Goal: Information Seeking & Learning: Learn about a topic

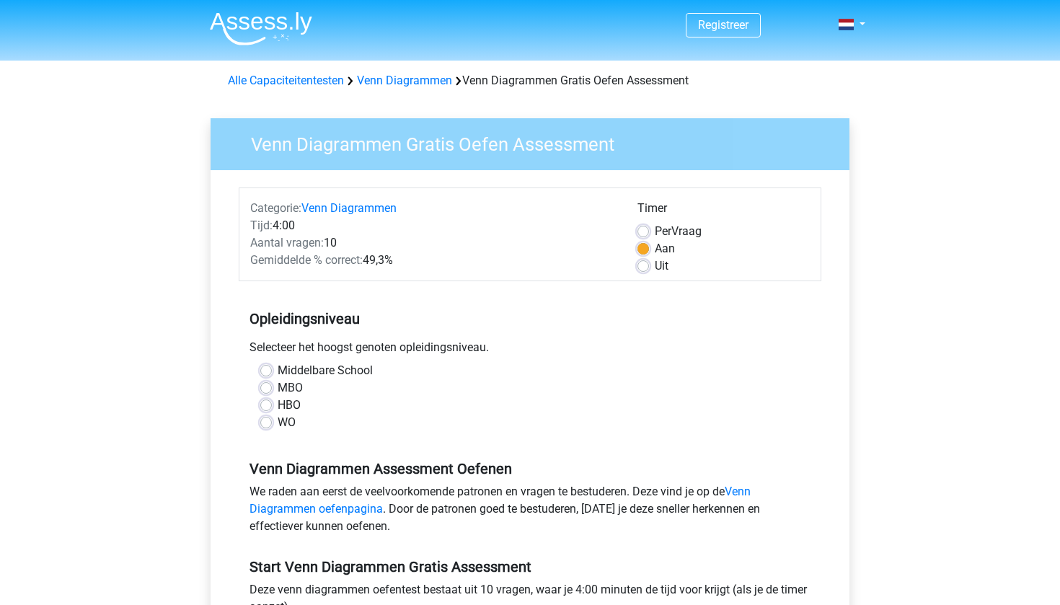
click at [303, 368] on label "Middelbare School" at bounding box center [325, 370] width 95 height 17
click at [272, 368] on input "Middelbare School" at bounding box center [266, 369] width 12 height 14
radio input "true"
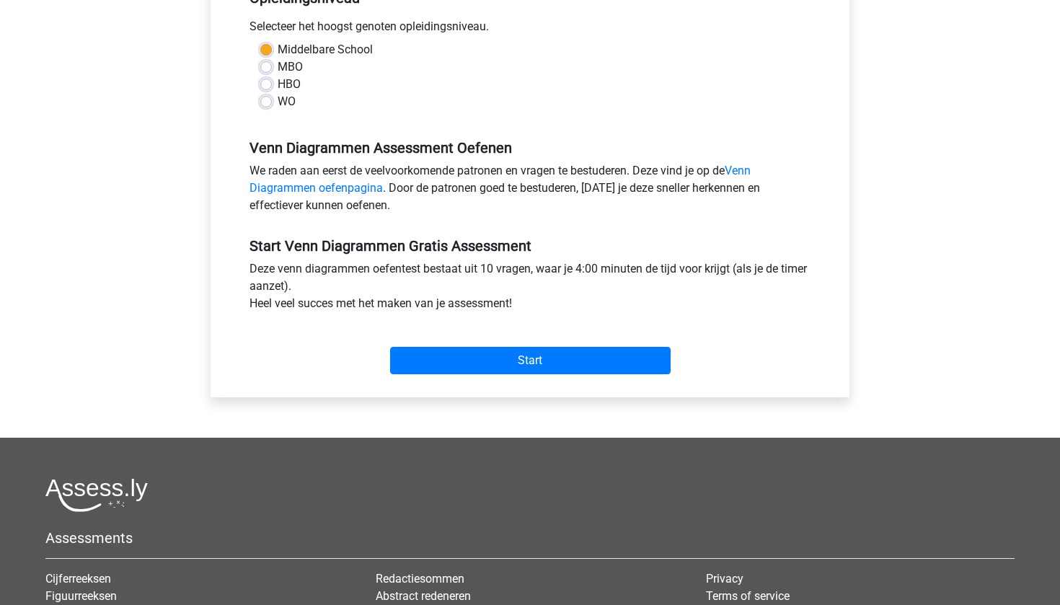
scroll to position [485, 0]
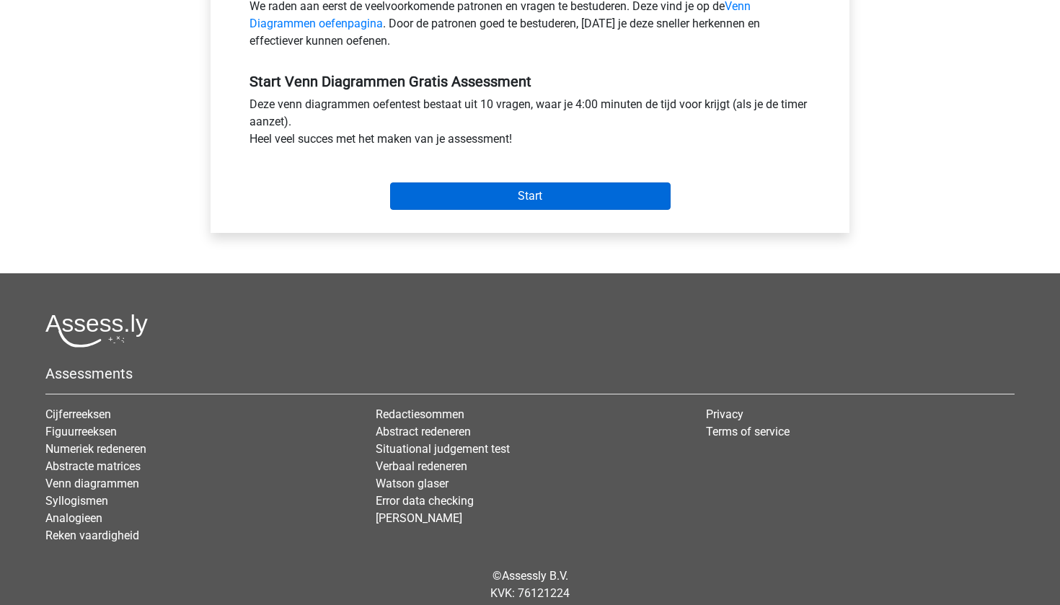
click at [523, 196] on input "Start" at bounding box center [530, 195] width 280 height 27
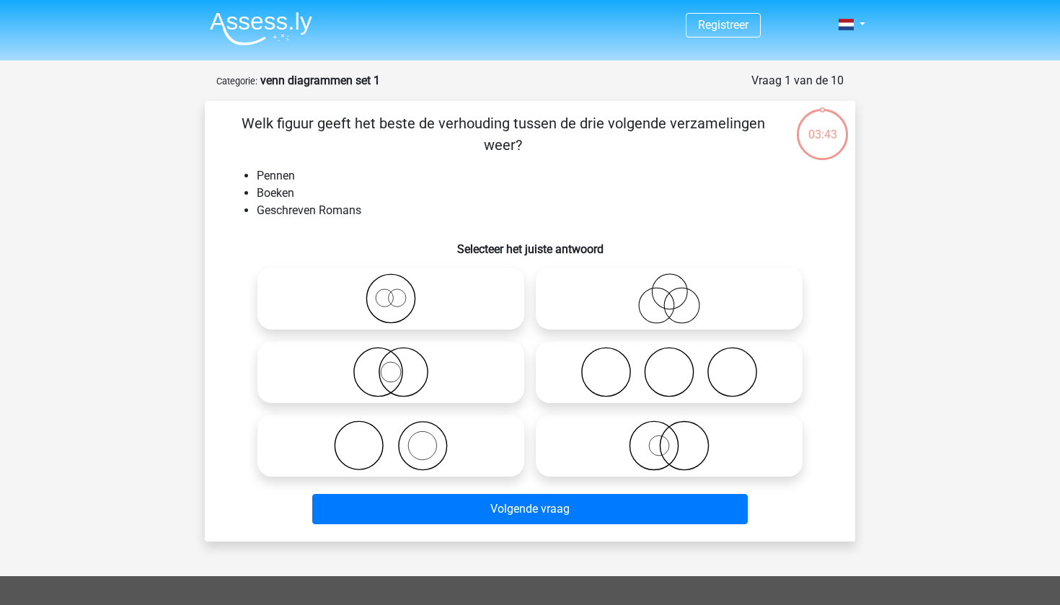
click at [594, 384] on icon at bounding box center [668, 372] width 255 height 50
click at [669, 365] on input "radio" at bounding box center [673, 359] width 9 height 9
radio input "true"
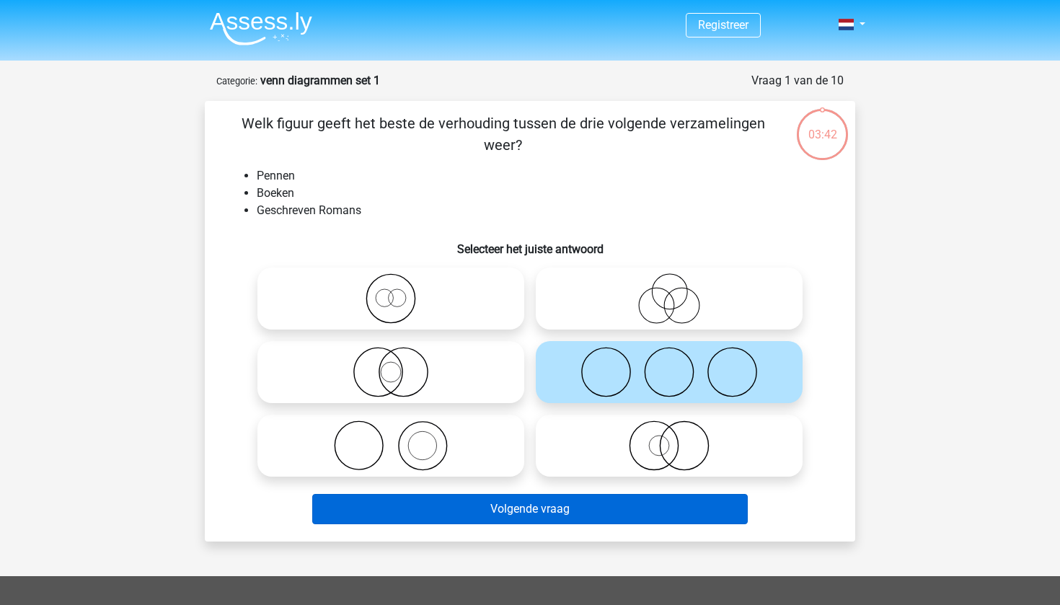
click at [524, 504] on button "Volgende vraag" at bounding box center [530, 509] width 436 height 30
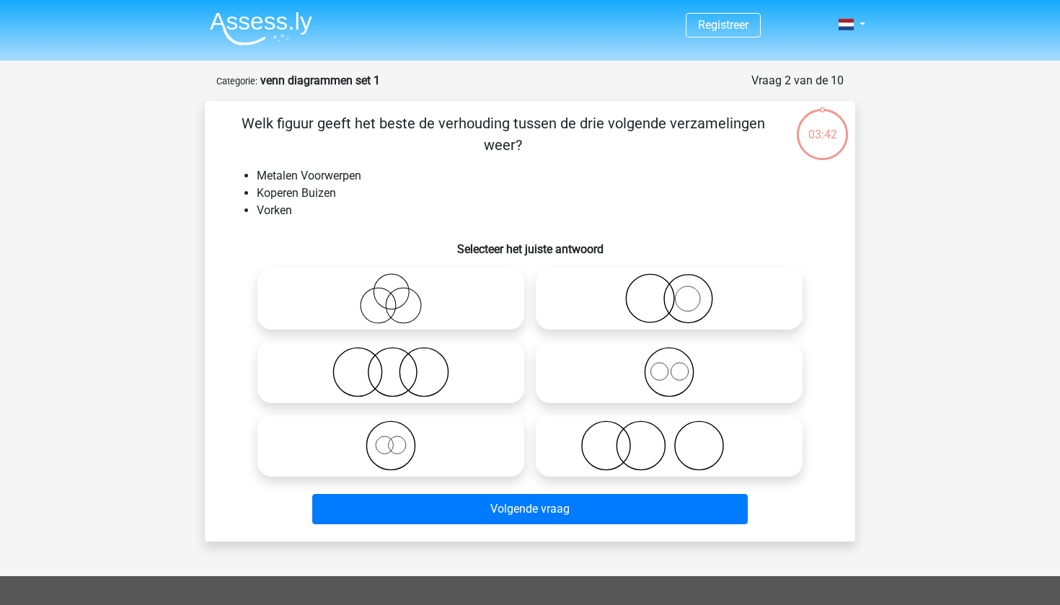
scroll to position [72, 0]
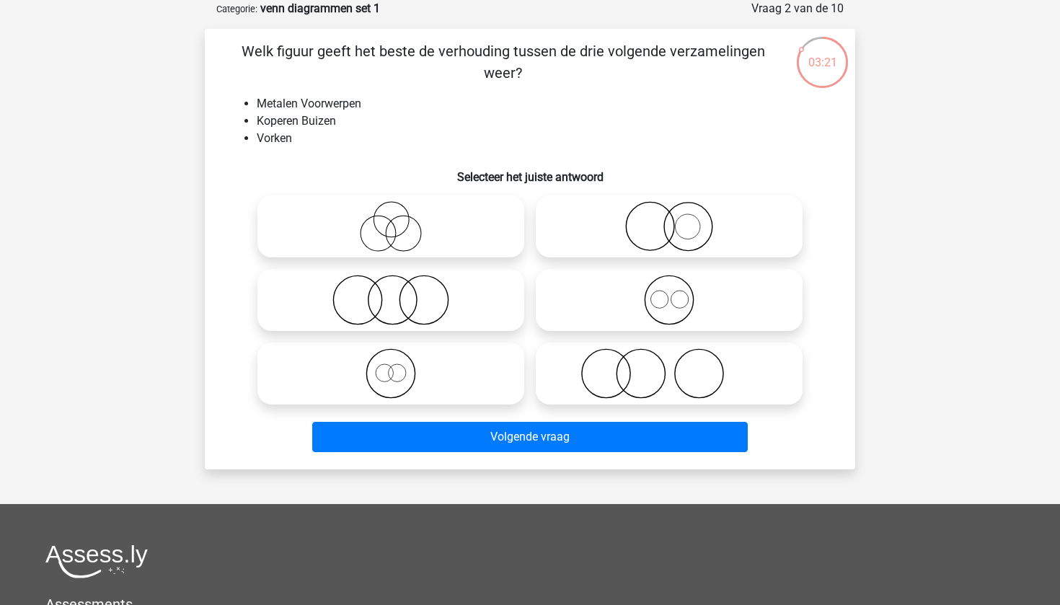
click at [669, 303] on icon at bounding box center [668, 300] width 255 height 50
click at [669, 293] on input "radio" at bounding box center [673, 287] width 9 height 9
radio input "true"
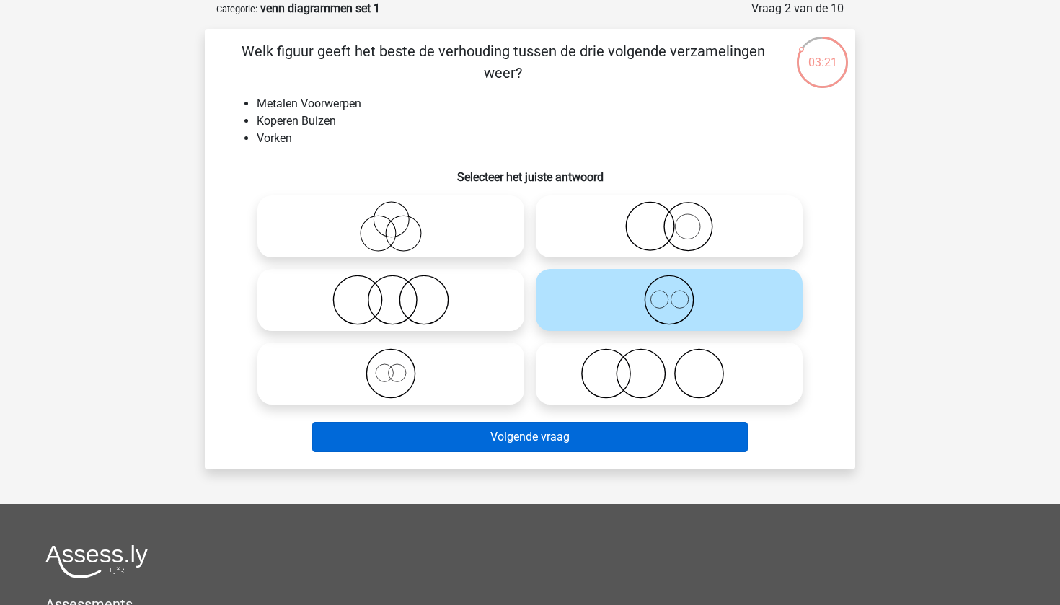
click at [548, 448] on button "Volgende vraag" at bounding box center [530, 437] width 436 height 30
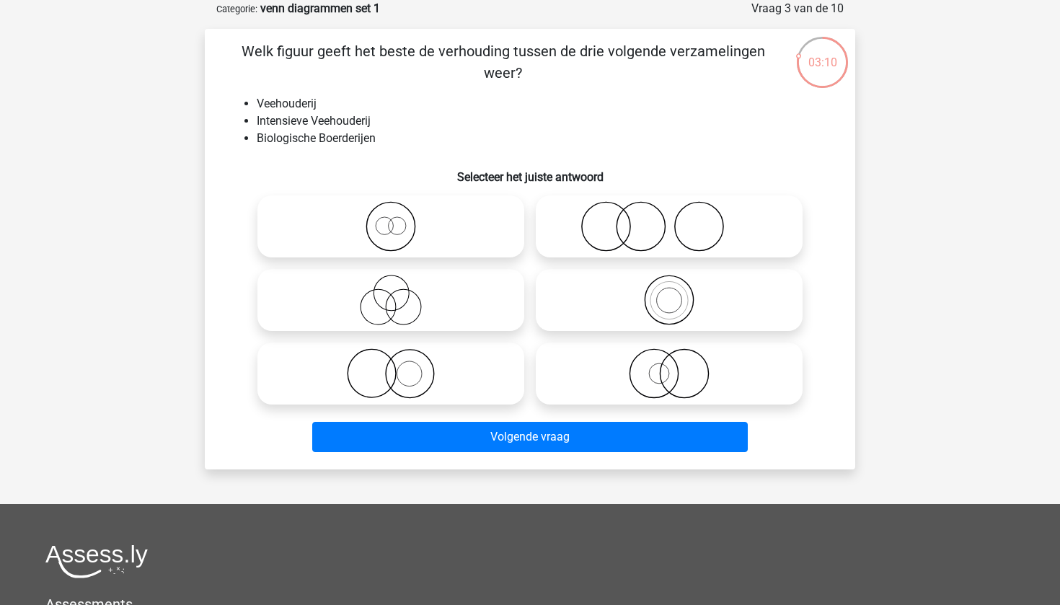
click at [394, 234] on icon at bounding box center [390, 226] width 255 height 50
click at [394, 219] on input "radio" at bounding box center [395, 214] width 9 height 9
radio input "true"
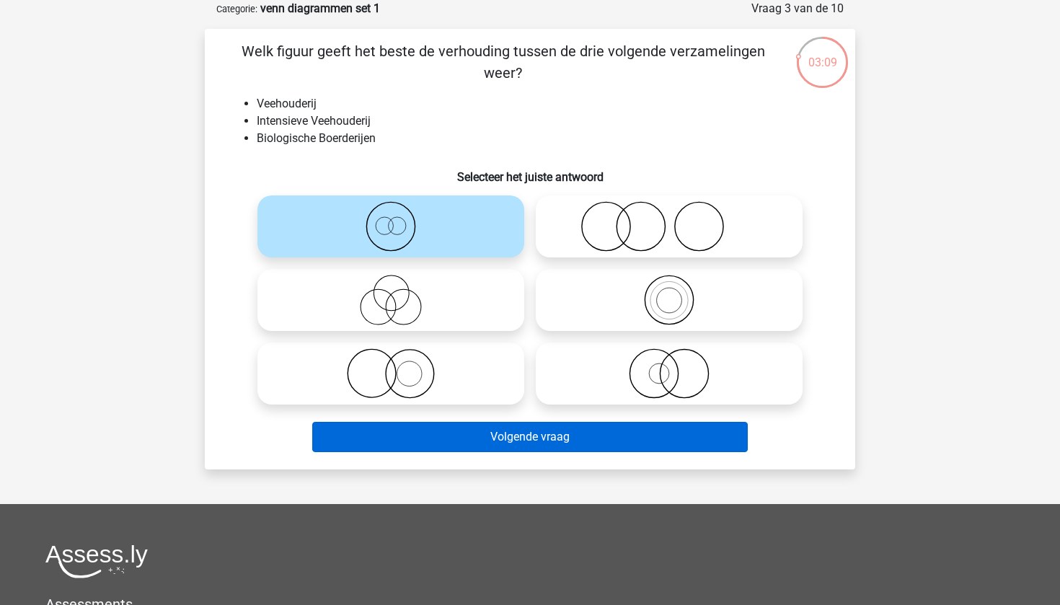
click at [445, 439] on button "Volgende vraag" at bounding box center [530, 437] width 436 height 30
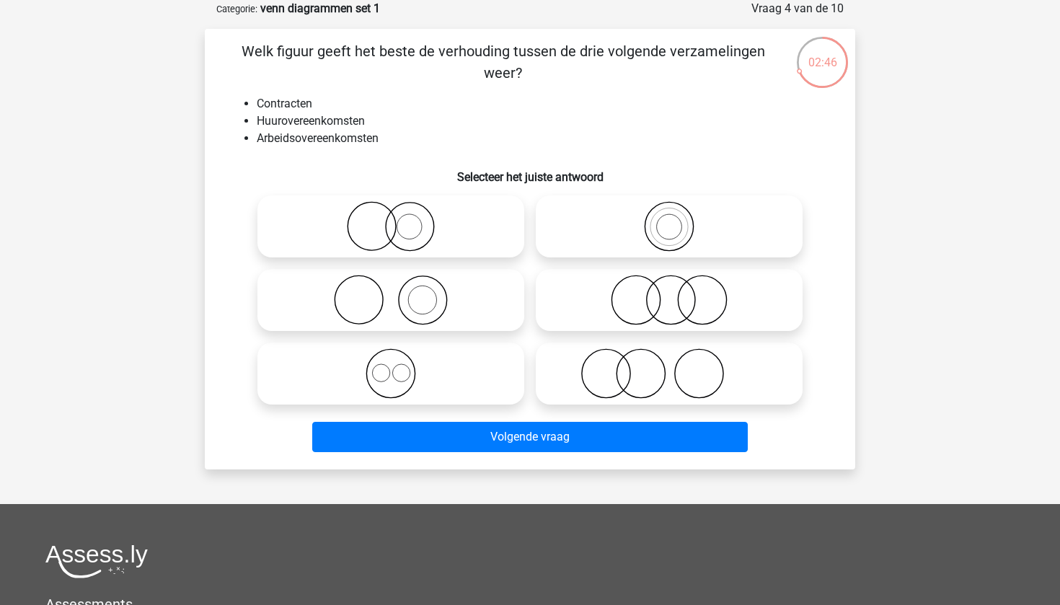
click at [395, 377] on icon at bounding box center [390, 373] width 255 height 50
click at [395, 366] on input "radio" at bounding box center [395, 361] width 9 height 9
radio input "true"
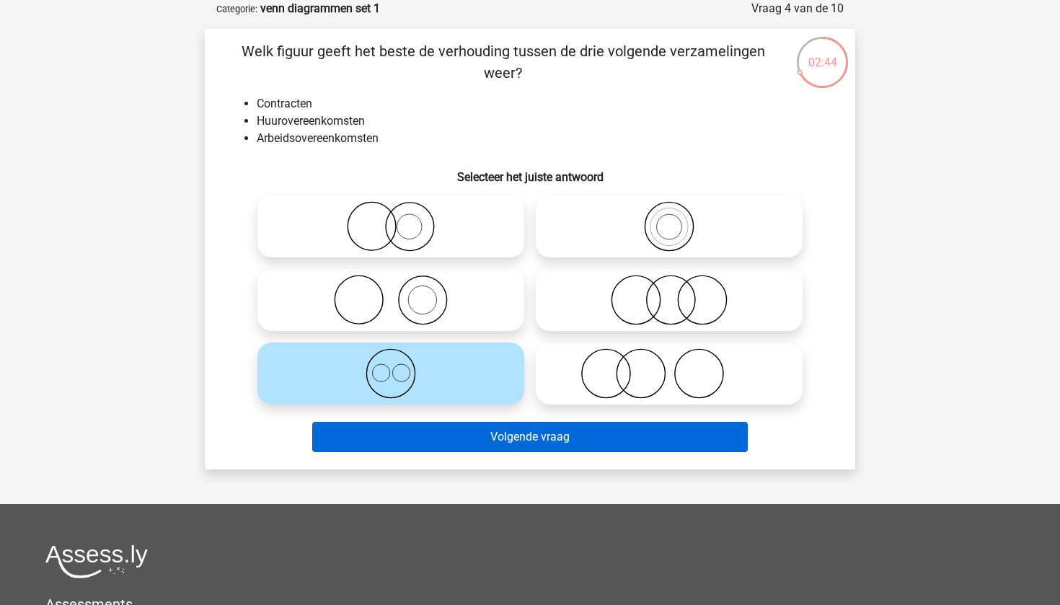
click at [445, 433] on button "Volgende vraag" at bounding box center [530, 437] width 436 height 30
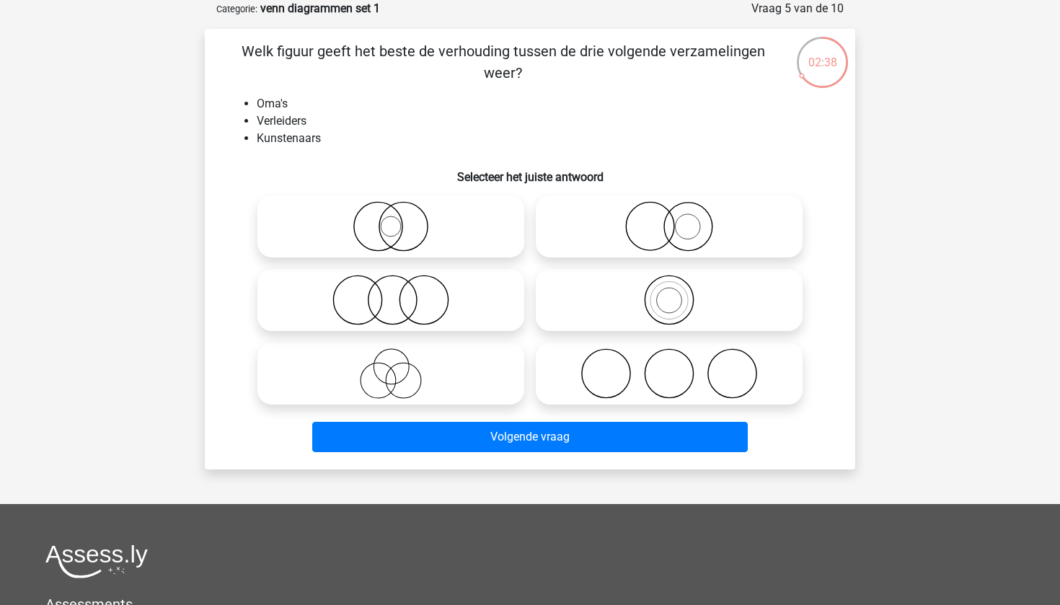
click at [404, 373] on icon at bounding box center [390, 373] width 255 height 50
click at [400, 366] on input "radio" at bounding box center [395, 361] width 9 height 9
radio input "true"
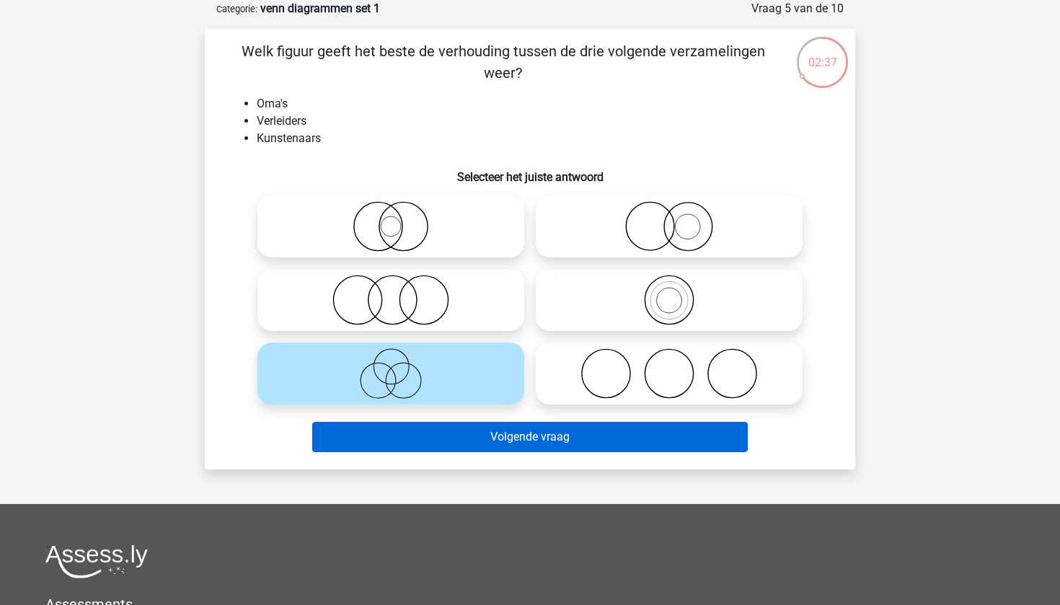
click at [420, 448] on button "Volgende vraag" at bounding box center [530, 437] width 436 height 30
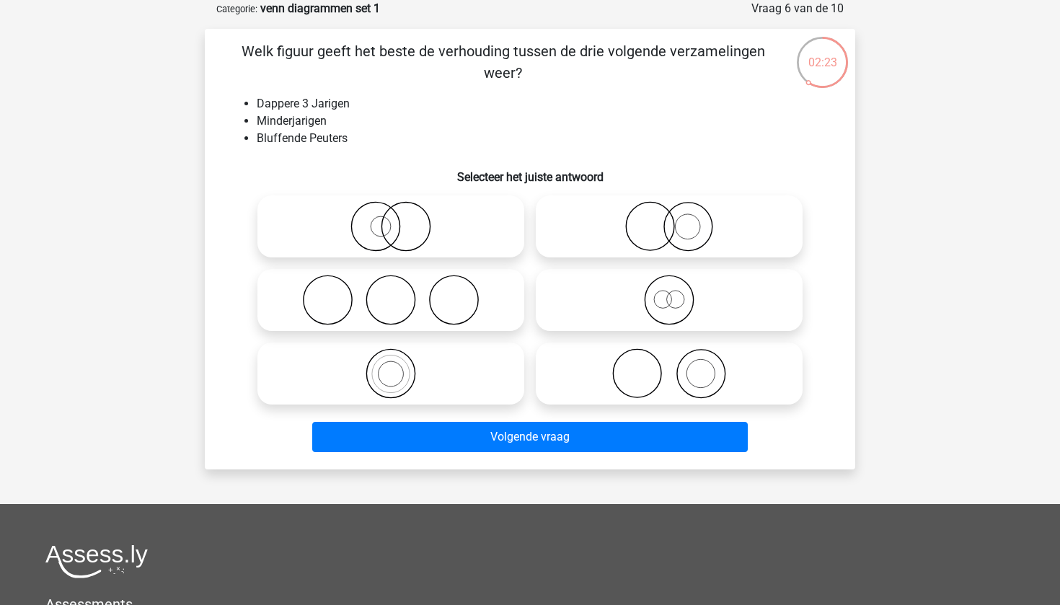
click at [668, 306] on icon at bounding box center [668, 300] width 255 height 50
click at [669, 293] on input "radio" at bounding box center [673, 287] width 9 height 9
radio input "true"
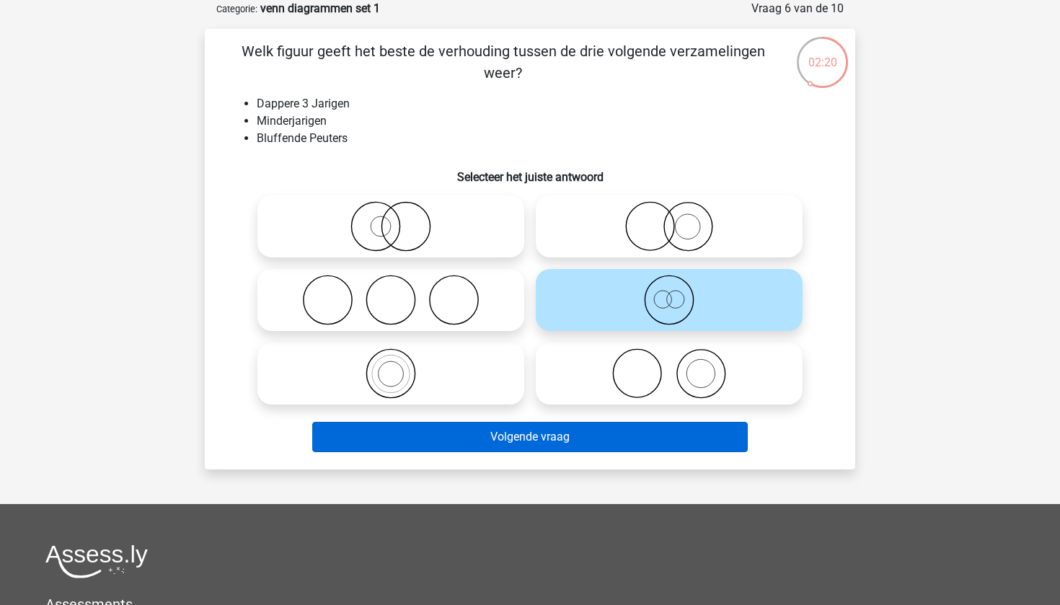
click at [474, 433] on button "Volgende vraag" at bounding box center [530, 437] width 436 height 30
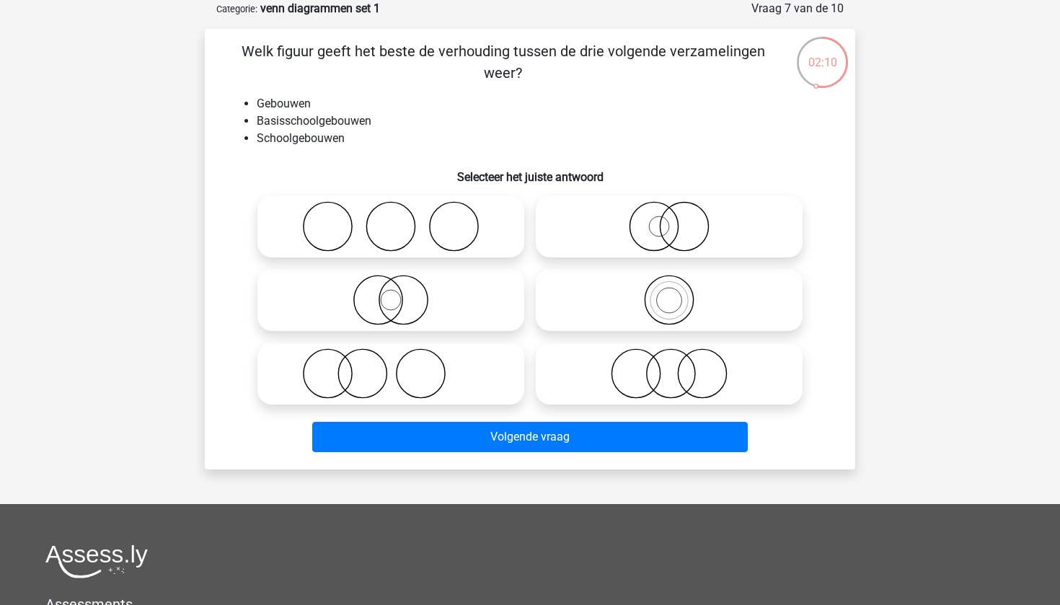
click at [678, 311] on icon at bounding box center [668, 300] width 255 height 50
click at [678, 293] on input "radio" at bounding box center [673, 287] width 9 height 9
radio input "true"
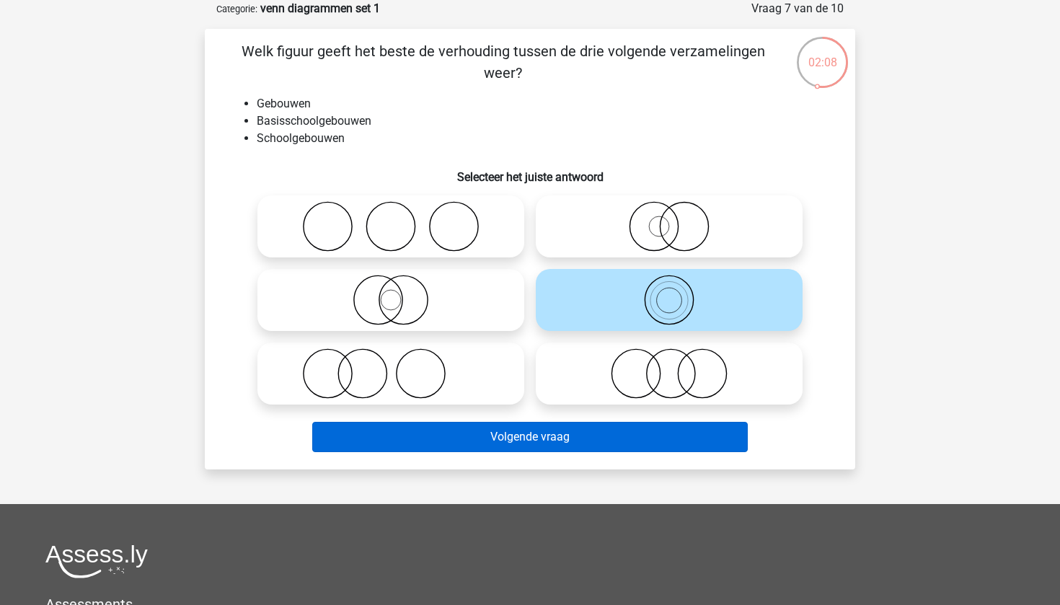
click at [409, 445] on button "Volgende vraag" at bounding box center [530, 437] width 436 height 30
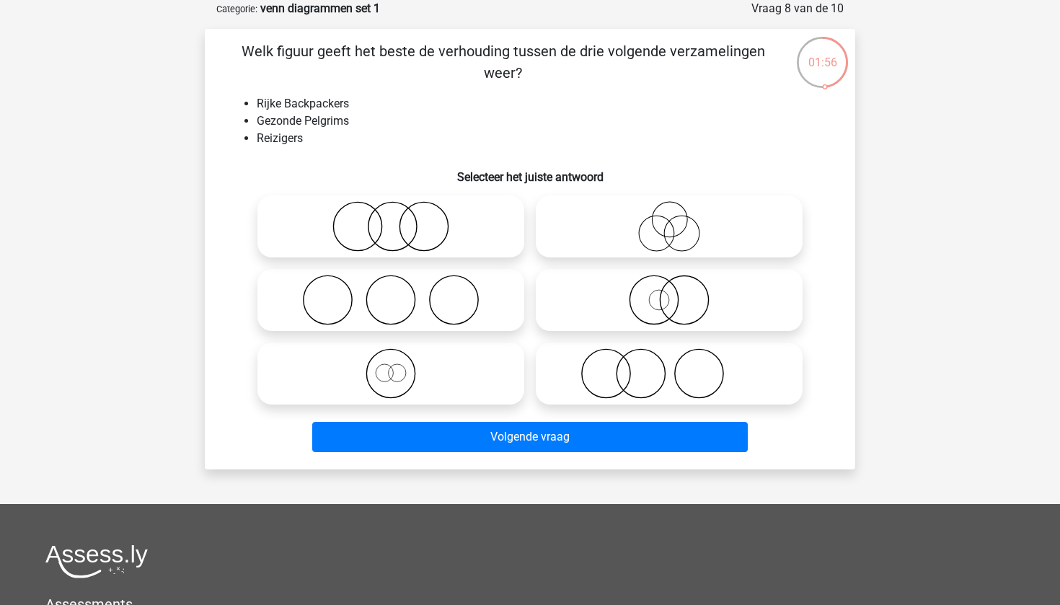
click at [396, 371] on icon at bounding box center [390, 373] width 255 height 50
click at [396, 366] on input "radio" at bounding box center [395, 361] width 9 height 9
radio input "true"
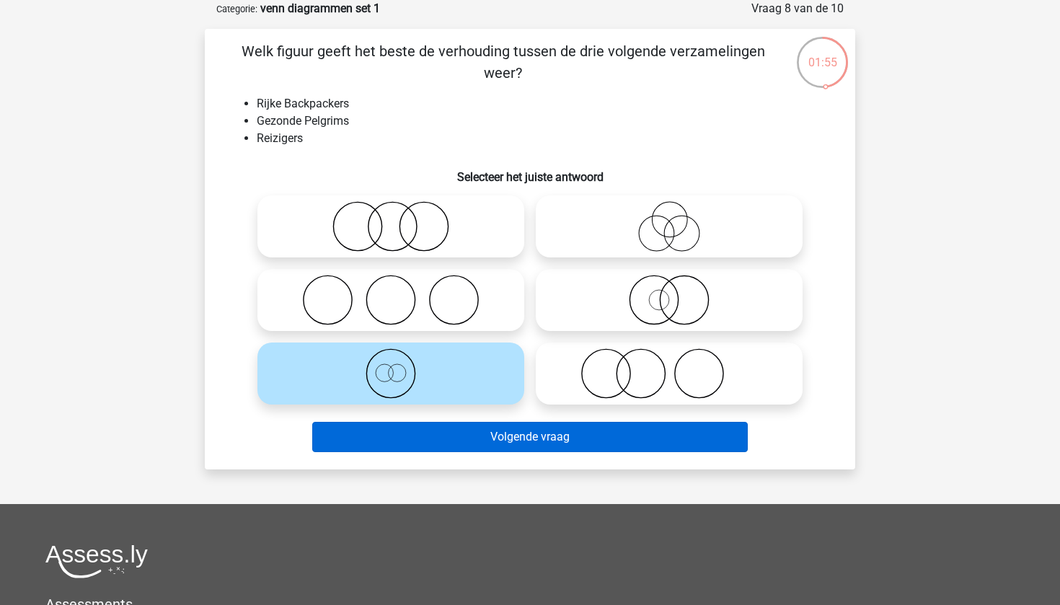
click at [549, 432] on button "Volgende vraag" at bounding box center [530, 437] width 436 height 30
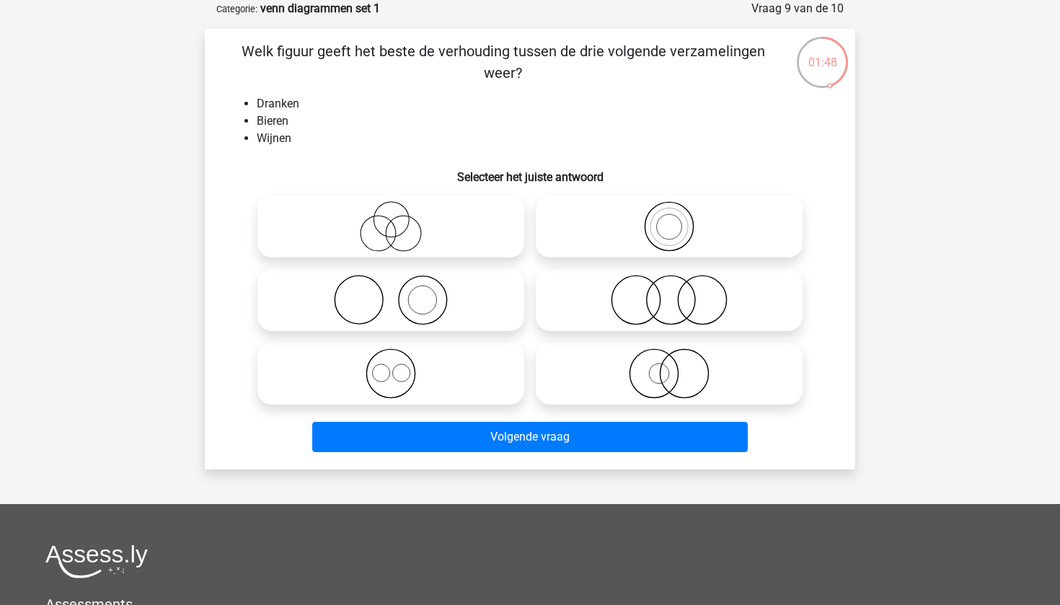
click at [404, 371] on icon at bounding box center [390, 373] width 255 height 50
click at [400, 366] on input "radio" at bounding box center [395, 361] width 9 height 9
radio input "true"
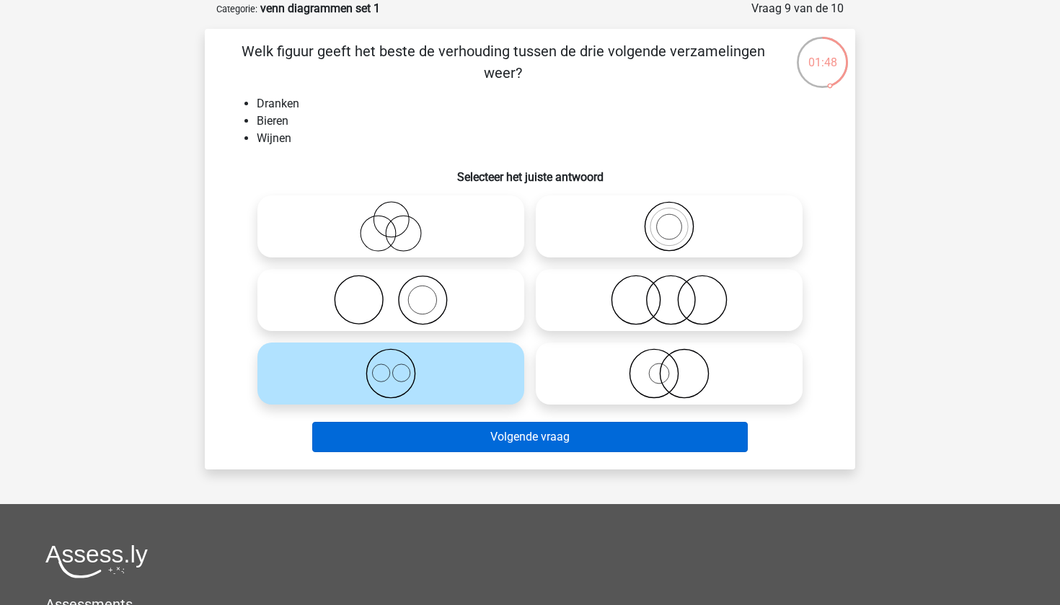
click at [509, 426] on button "Volgende vraag" at bounding box center [530, 437] width 436 height 30
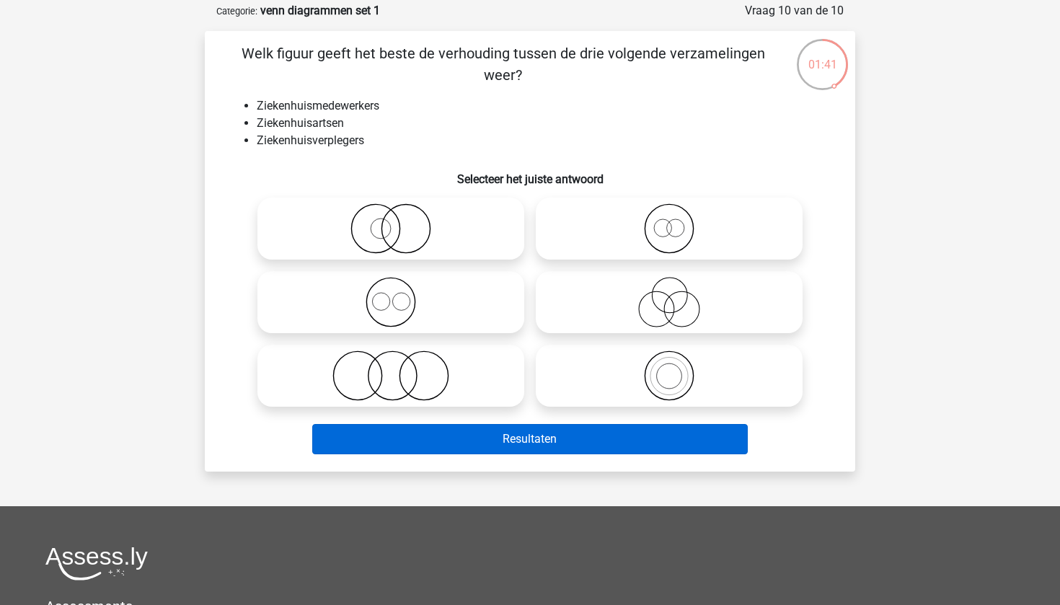
scroll to position [70, 0]
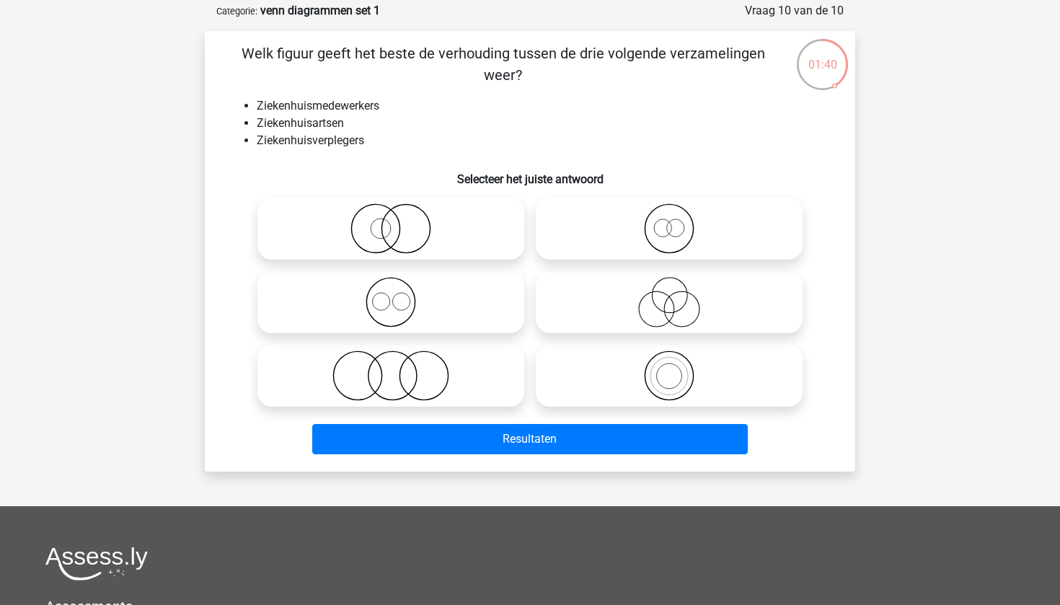
click at [393, 309] on icon at bounding box center [390, 302] width 255 height 50
click at [393, 295] on input "radio" at bounding box center [395, 289] width 9 height 9
radio input "true"
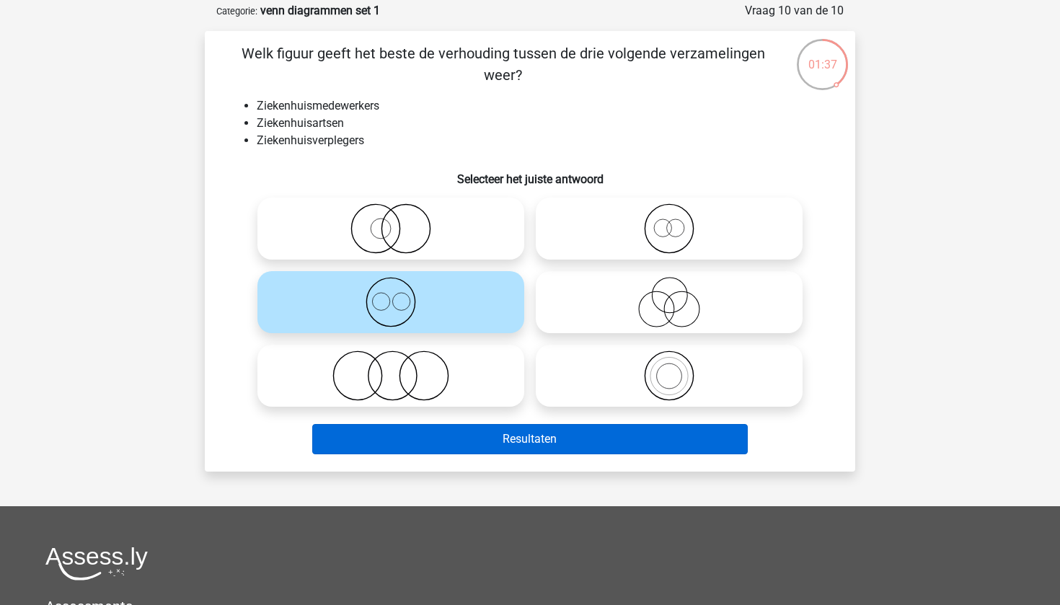
click at [414, 438] on button "Resultaten" at bounding box center [530, 439] width 436 height 30
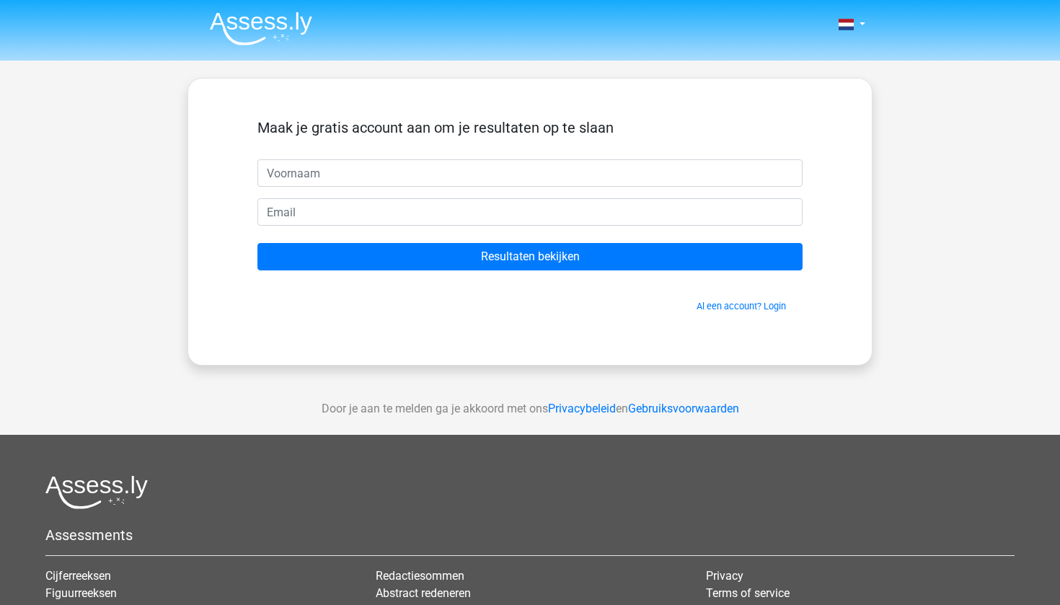
scroll to position [1, 0]
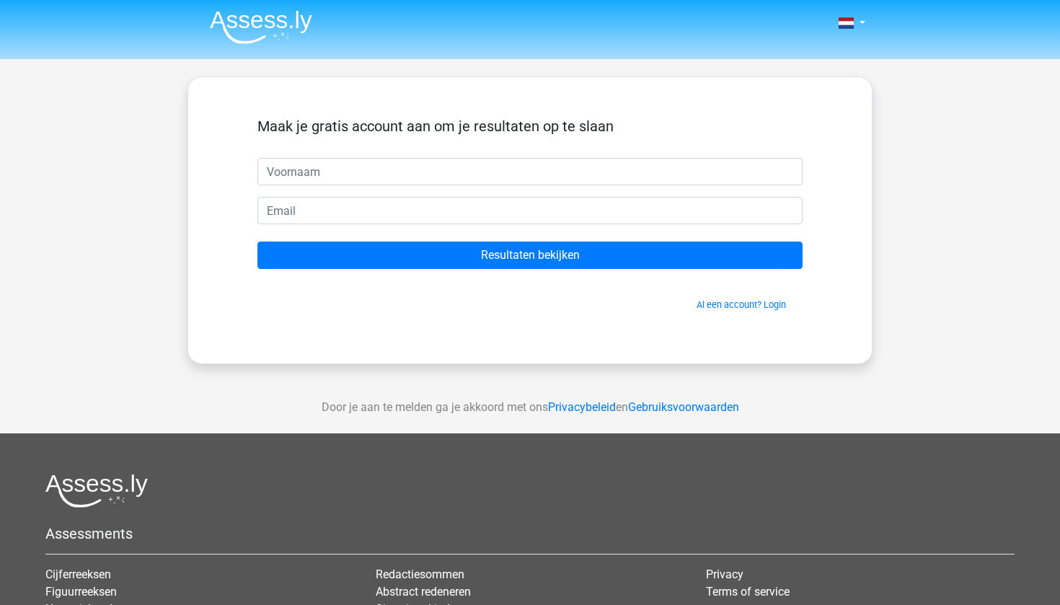
click at [789, 176] on input "text" at bounding box center [529, 171] width 545 height 27
click at [756, 179] on input "text" at bounding box center [529, 171] width 545 height 27
type input "an"
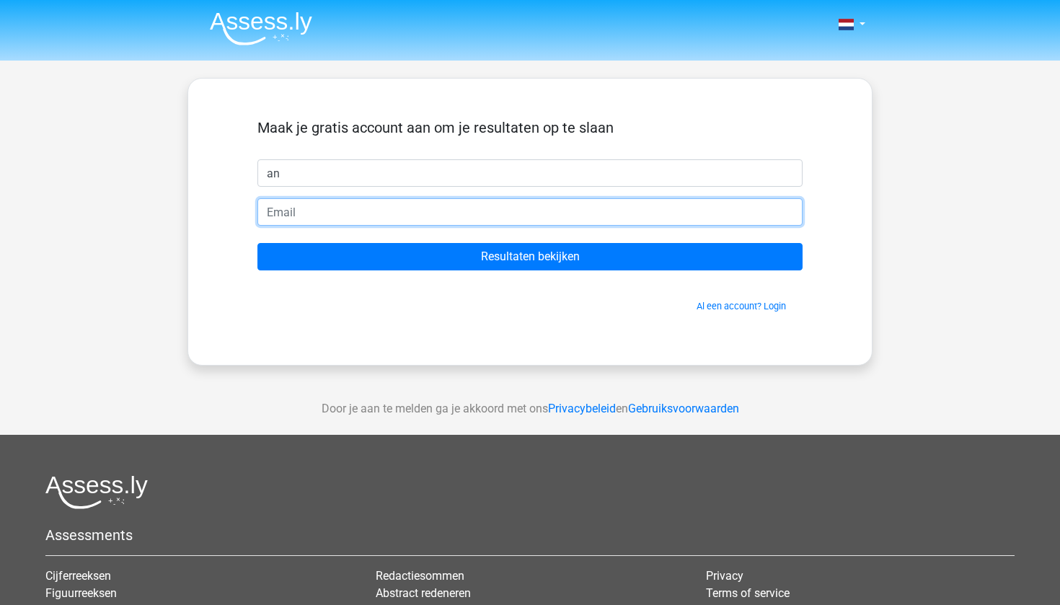
scroll to position [0, 0]
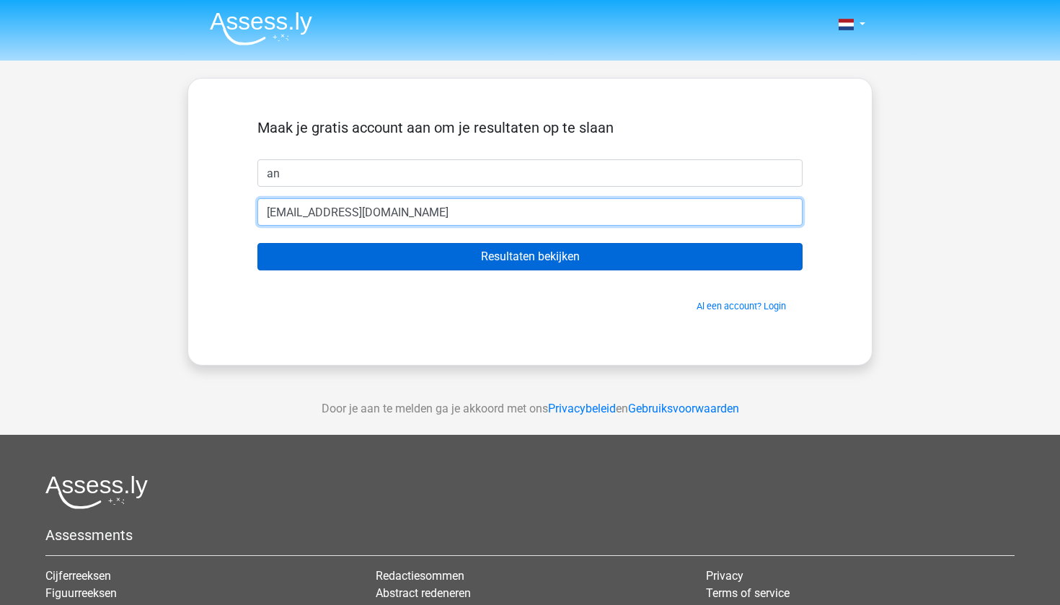
type input "annick_laporte1@hotmail.com"
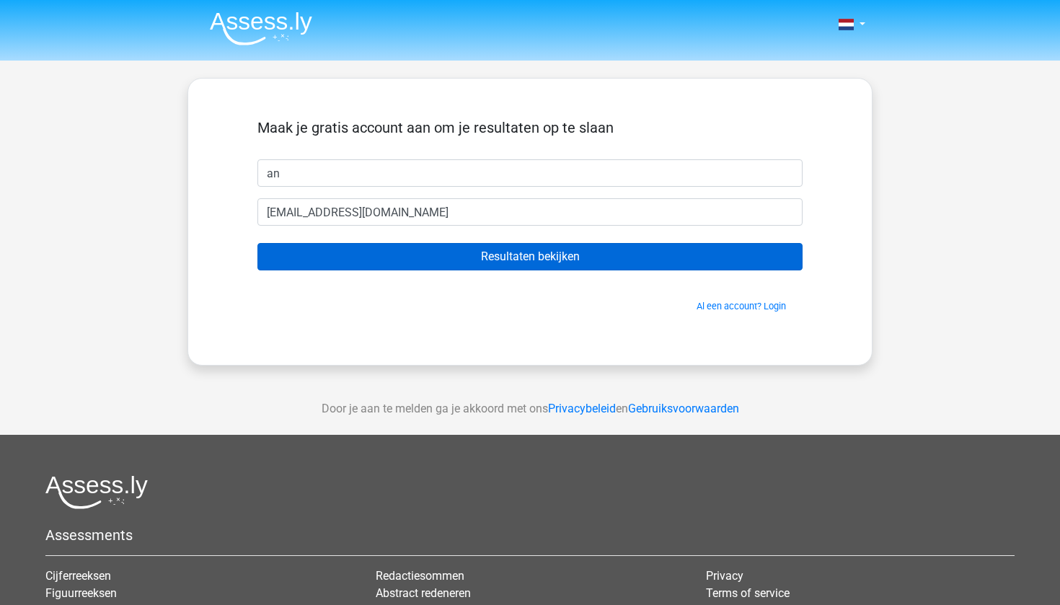
click at [575, 267] on input "Resultaten bekijken" at bounding box center [529, 256] width 545 height 27
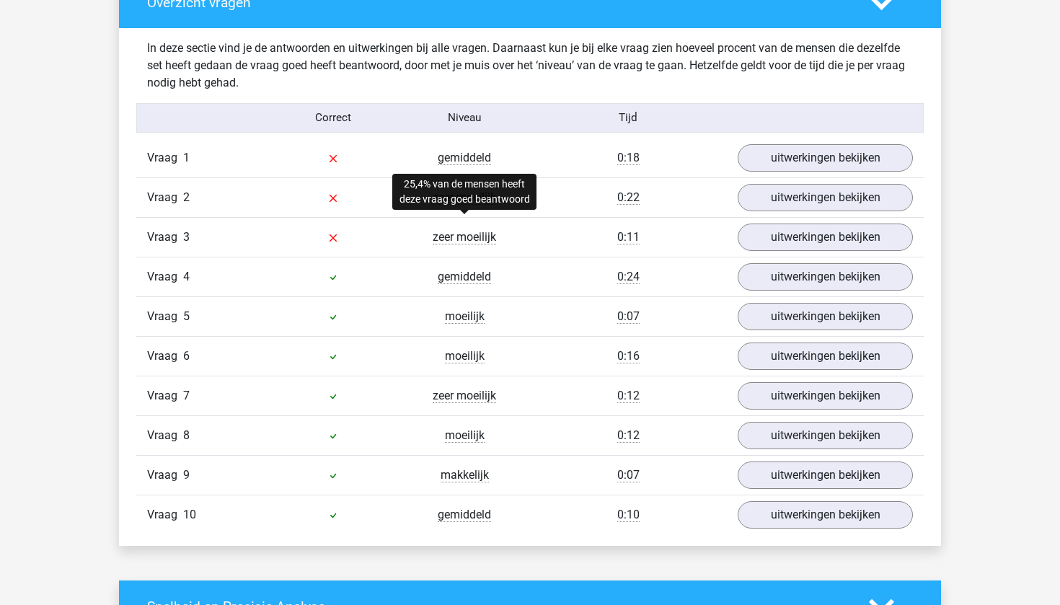
scroll to position [1090, 0]
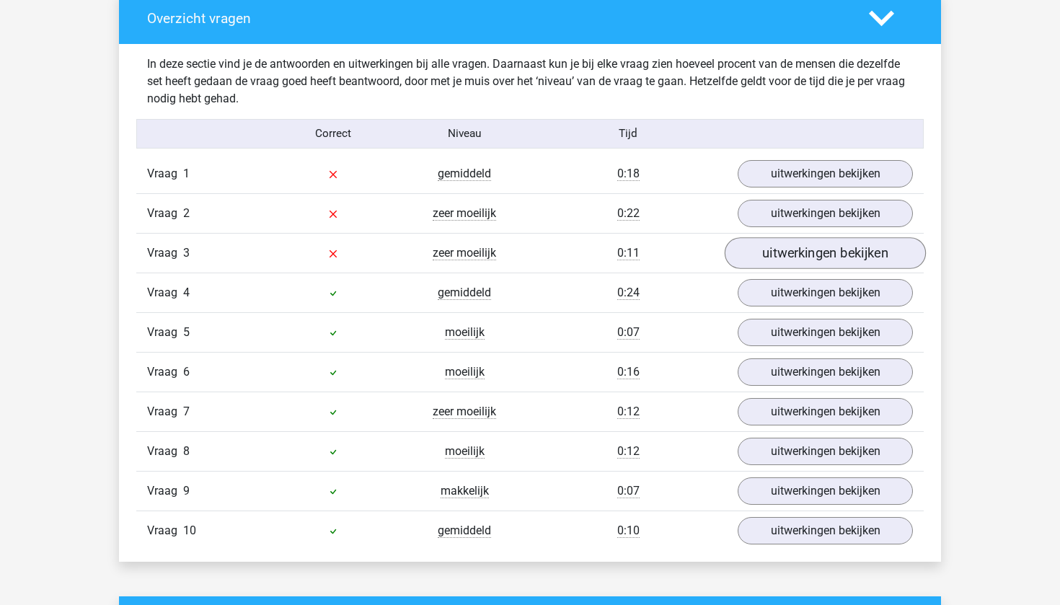
click at [825, 263] on link "uitwerkingen bekijken" at bounding box center [824, 253] width 201 height 32
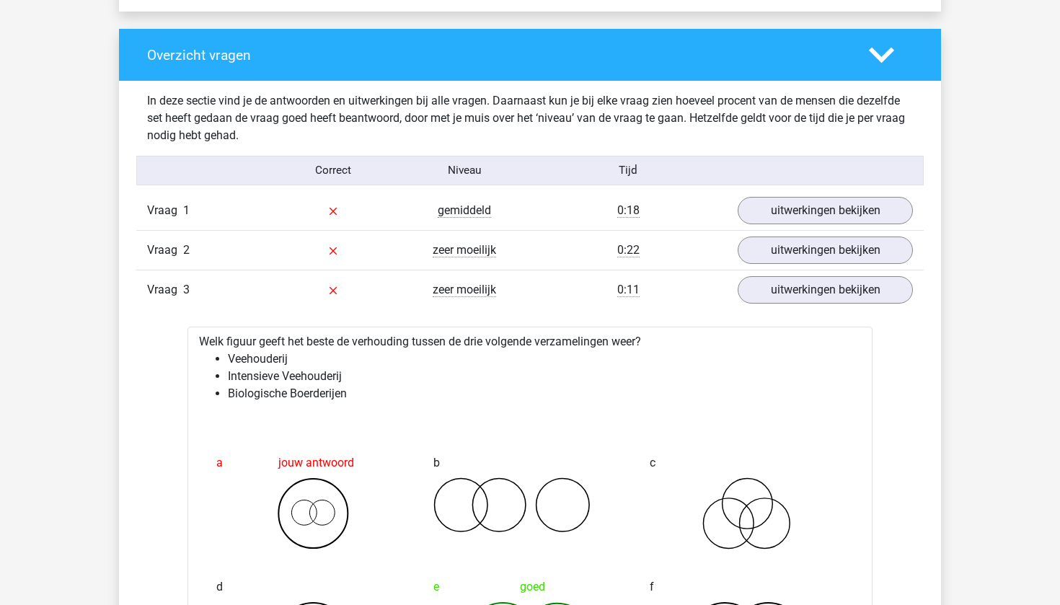
scroll to position [1051, 0]
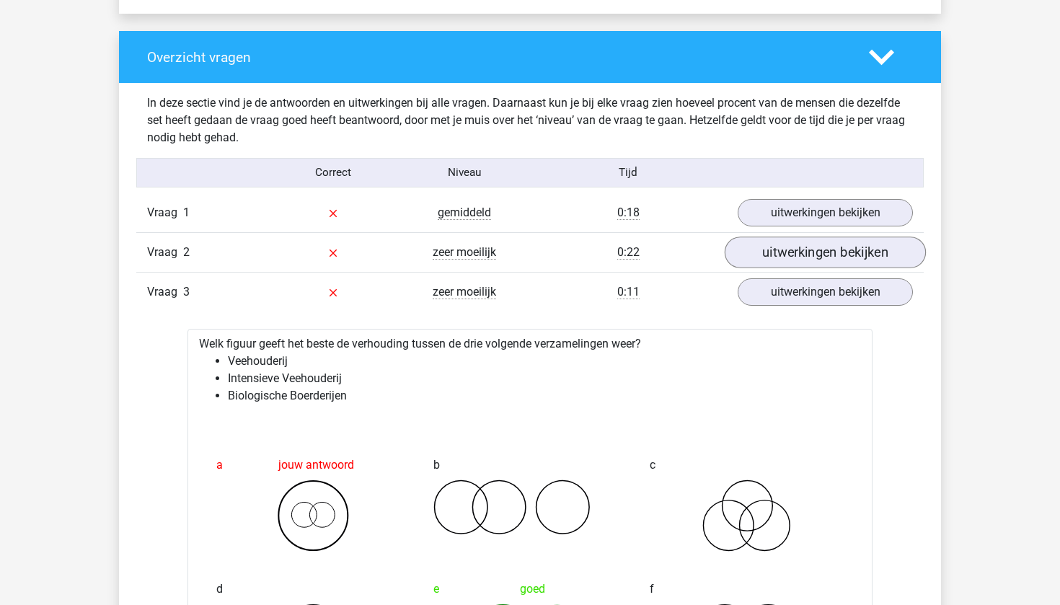
click at [755, 249] on link "uitwerkingen bekijken" at bounding box center [824, 252] width 201 height 32
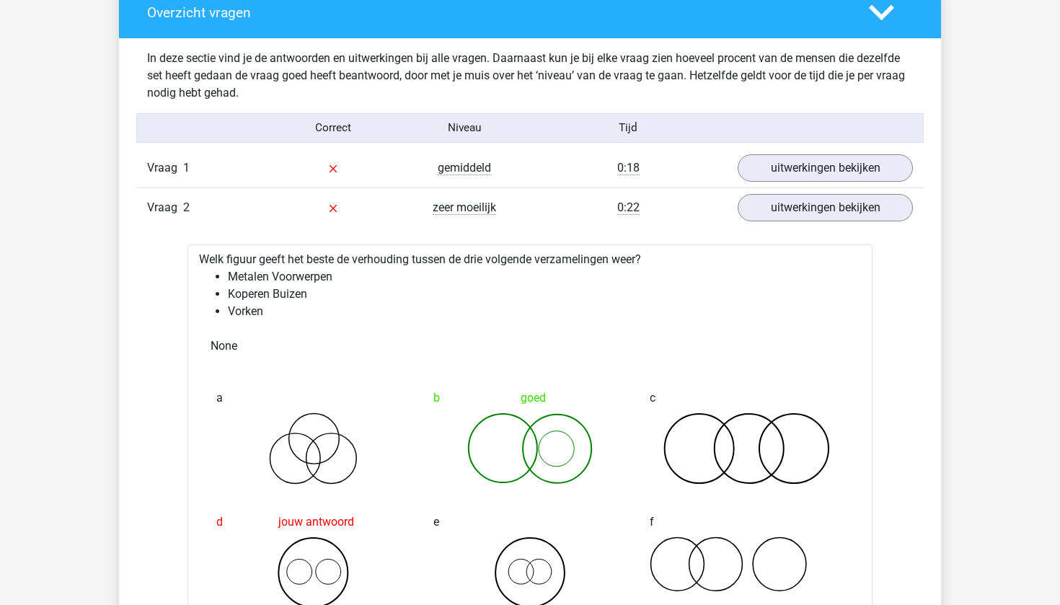
scroll to position [1101, 0]
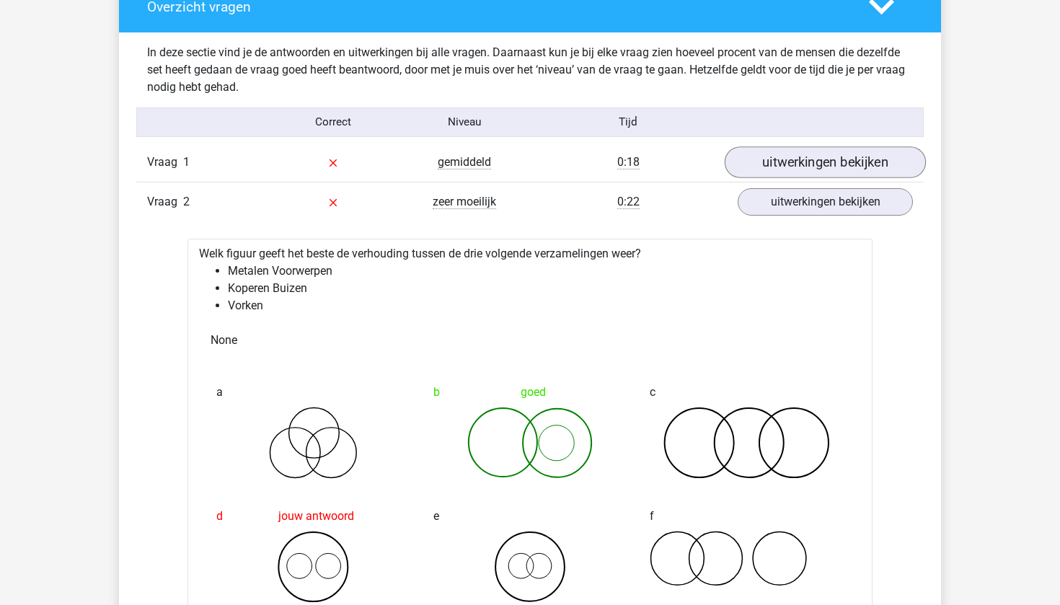
click at [781, 164] on link "uitwerkingen bekijken" at bounding box center [824, 162] width 201 height 32
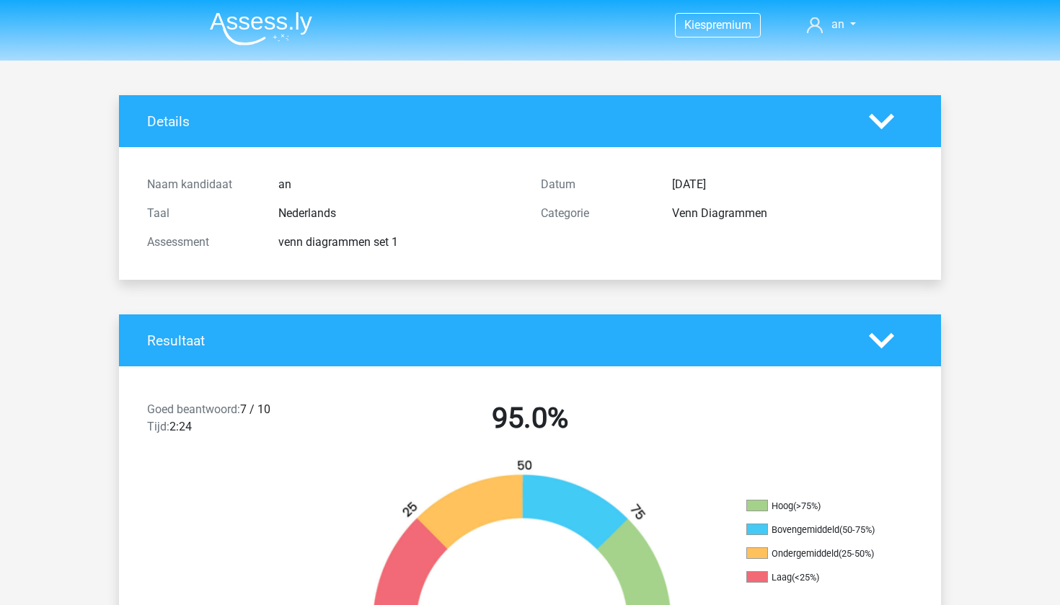
scroll to position [0, 0]
